Goal: Information Seeking & Learning: Learn about a topic

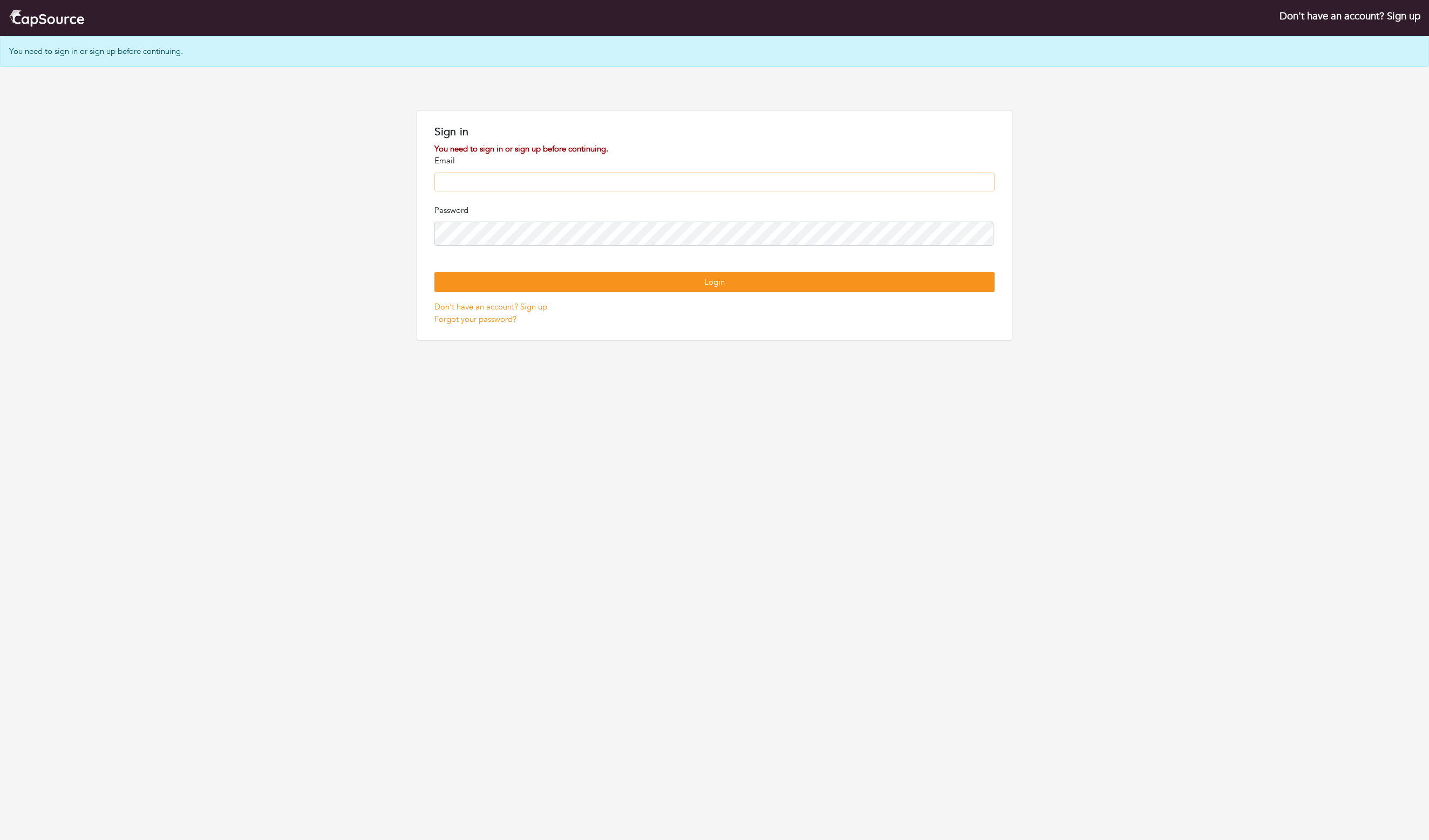
type input "**********"
click at [714, 293] on button "Login" at bounding box center [714, 282] width 559 height 21
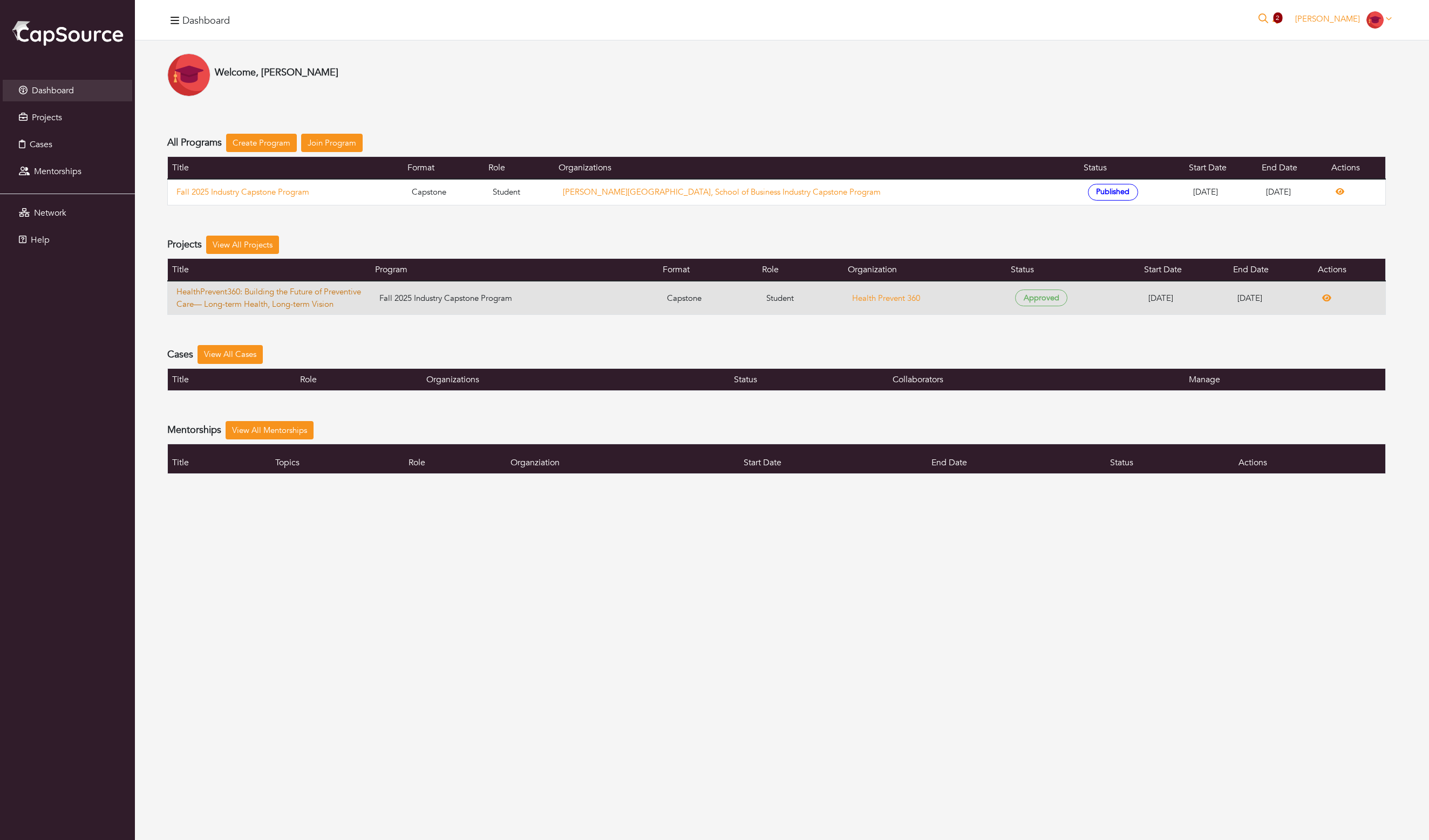
click at [262, 310] on link "HealthPrevent360: Building the Future of Preventive Care— Long-term Health, Lon…" at bounding box center [269, 297] width 186 height 24
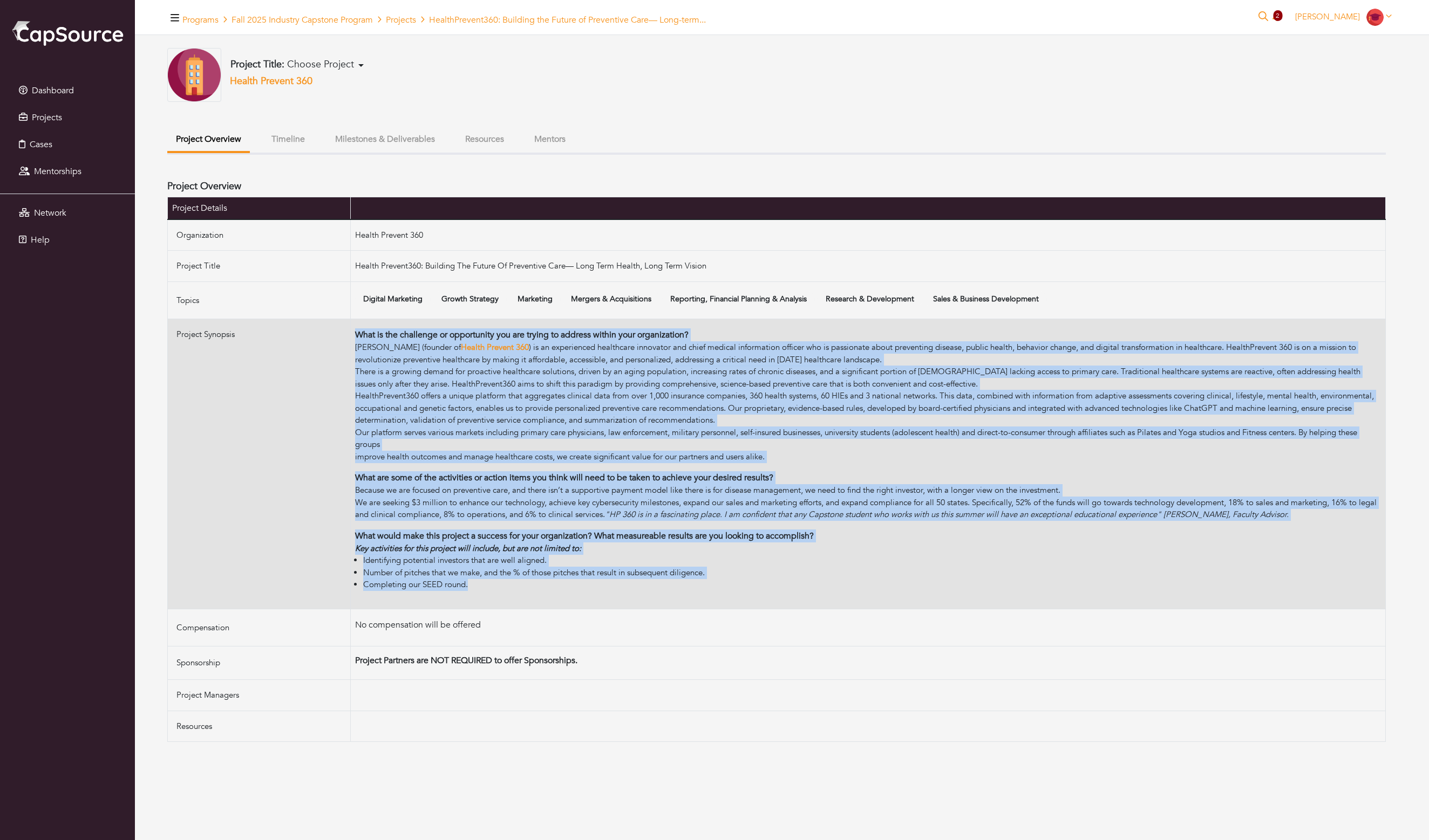
drag, startPoint x: 529, startPoint y: 666, endPoint x: 353, endPoint y: 369, distance: 345.2
click at [353, 368] on tr "Project Synopsis What is the challenge or opportunity you are trying to address…" at bounding box center [777, 464] width 1218 height 290
click at [585, 521] on div "We are seeking $3 million to enhance our technology, achieve key cybersecurity …" at bounding box center [867, 508] width 1025 height 24
drag, startPoint x: 515, startPoint y: 682, endPoint x: 346, endPoint y: 377, distance: 348.7
click at [346, 377] on tr "Project Synopsis What is the challenge or opportunity you are trying to address…" at bounding box center [777, 464] width 1218 height 290
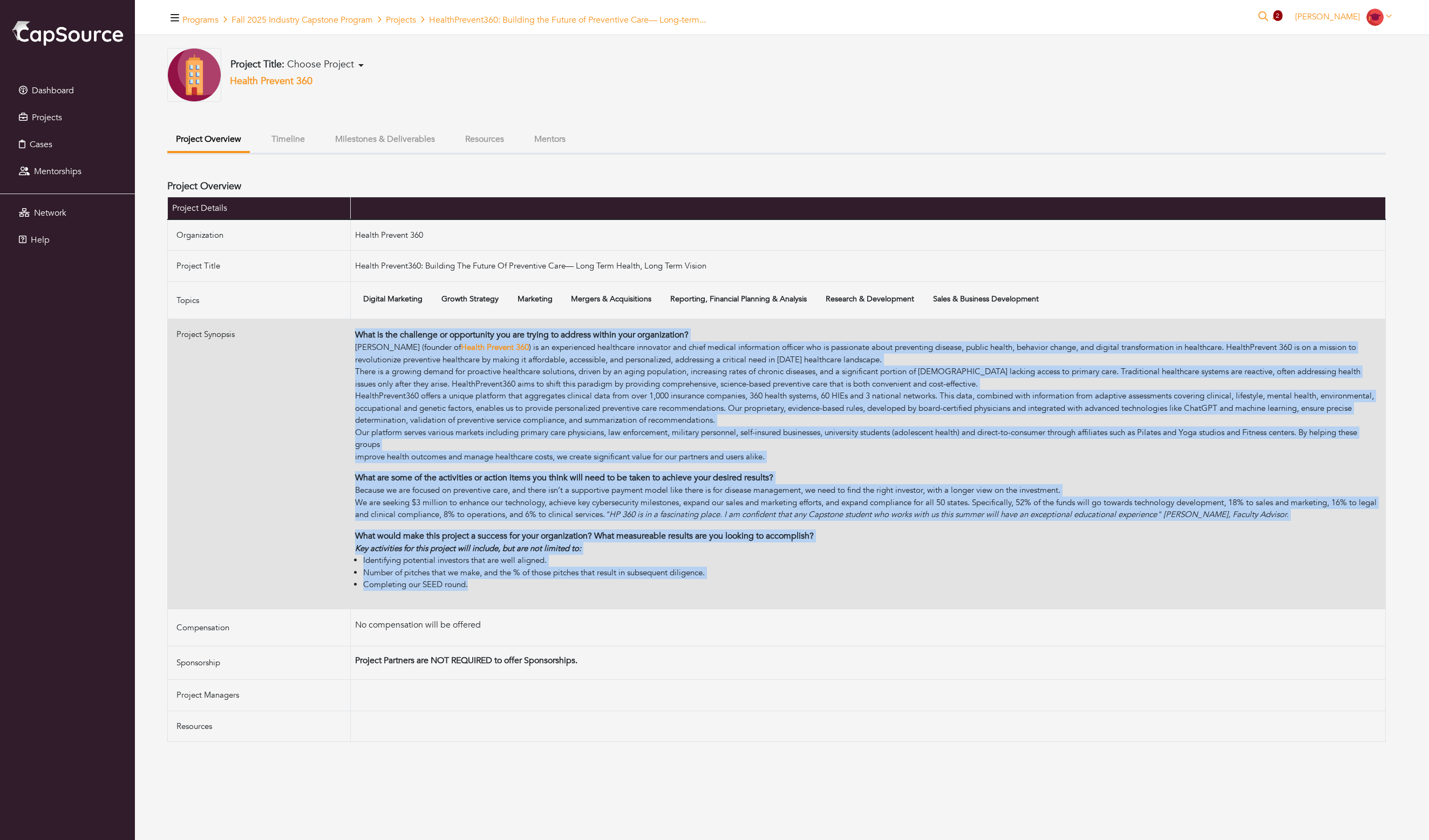
drag, startPoint x: 346, startPoint y: 377, endPoint x: 626, endPoint y: 687, distance: 417.7
click at [626, 610] on tr "Project Synopsis What is the challenge or opportunity you are trying to address…" at bounding box center [777, 464] width 1218 height 290
copy tr "What is the challenge or opportunity you are trying to address within your orga…"
